Goal: Find contact information: Find contact information

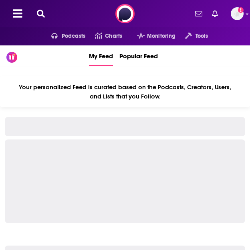
click at [39, 11] on icon at bounding box center [41, 14] width 8 height 8
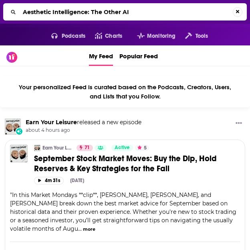
type input "Aesthetic Intelligence: The Other AI"
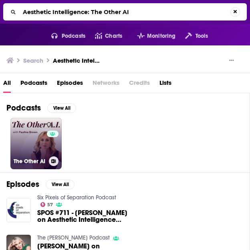
click at [38, 147] on link "0 The Other AI" at bounding box center [35, 143] width 51 height 51
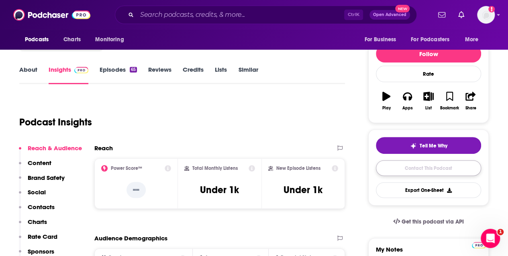
click at [250, 171] on link "Contact This Podcast" at bounding box center [428, 169] width 105 height 16
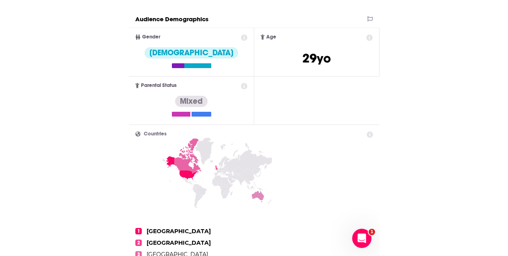
scroll to position [306, 0]
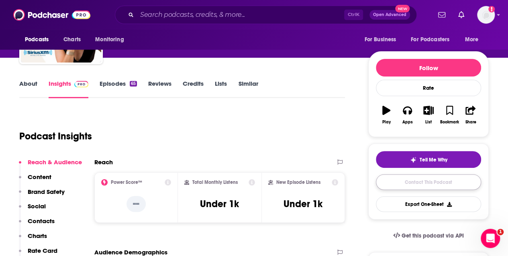
click at [250, 186] on link "Contact This Podcast" at bounding box center [428, 183] width 105 height 16
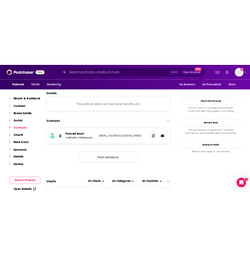
scroll to position [617, 0]
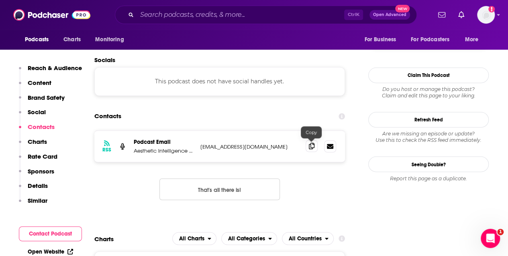
click at [250, 150] on span at bounding box center [311, 146] width 12 height 12
click at [250, 146] on span at bounding box center [311, 146] width 12 height 12
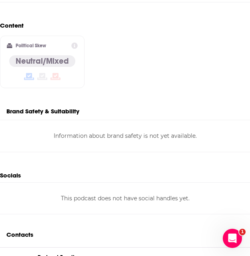
scroll to position [0, 0]
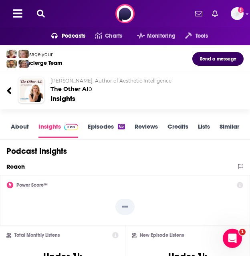
click at [43, 13] on icon at bounding box center [41, 14] width 8 height 8
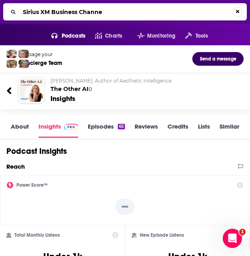
type input "Sirius XM Business Channel"
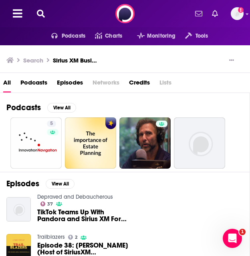
click at [38, 15] on icon at bounding box center [41, 14] width 8 height 8
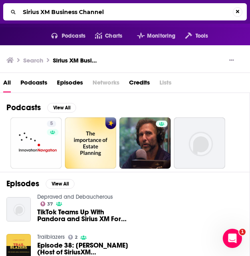
click at [42, 8] on input "Sirius XM Business Channel" at bounding box center [127, 12] width 214 height 13
type input "leadership matters"
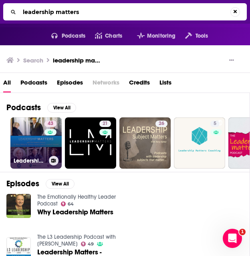
click at [47, 142] on div "43" at bounding box center [52, 138] width 14 height 35
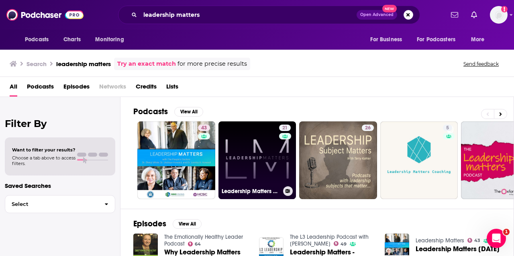
click at [244, 142] on link "21 Leadership Matters Podcast" at bounding box center [257, 161] width 78 height 78
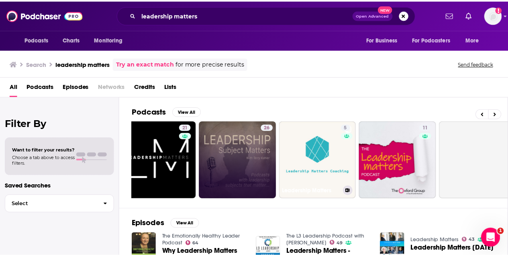
scroll to position [0, 98]
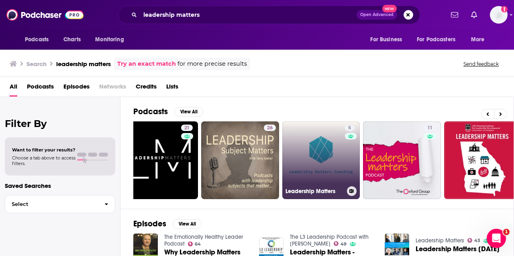
click at [250, 157] on link "5 Leadership Matters" at bounding box center [321, 161] width 78 height 78
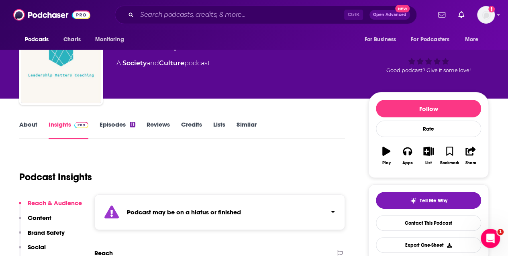
scroll to position [35, 0]
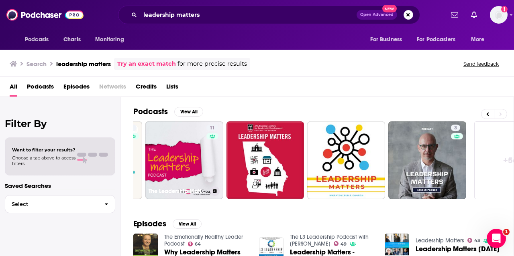
scroll to position [0, 356]
